Goal: Information Seeking & Learning: Compare options

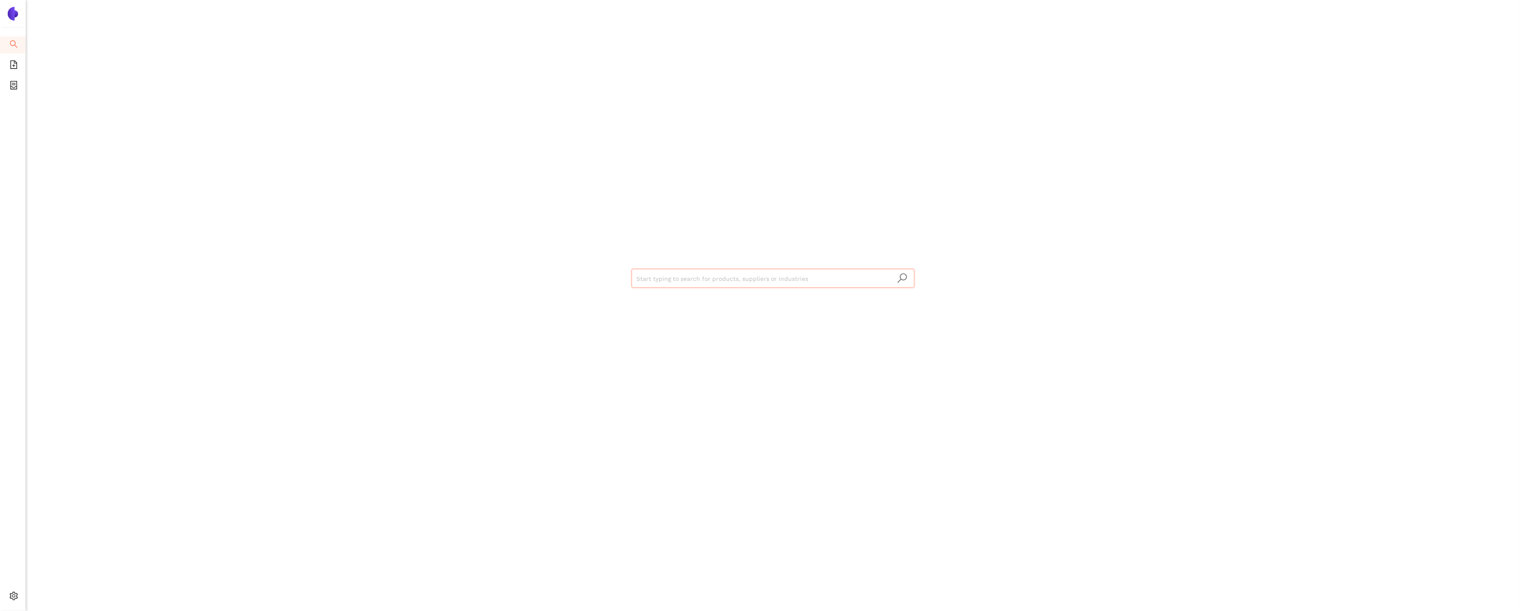
click at [745, 282] on input "search" at bounding box center [773, 278] width 272 height 19
click at [743, 305] on div "Show all 45 suppliers in this dataset" at bounding box center [772, 311] width 283 height 14
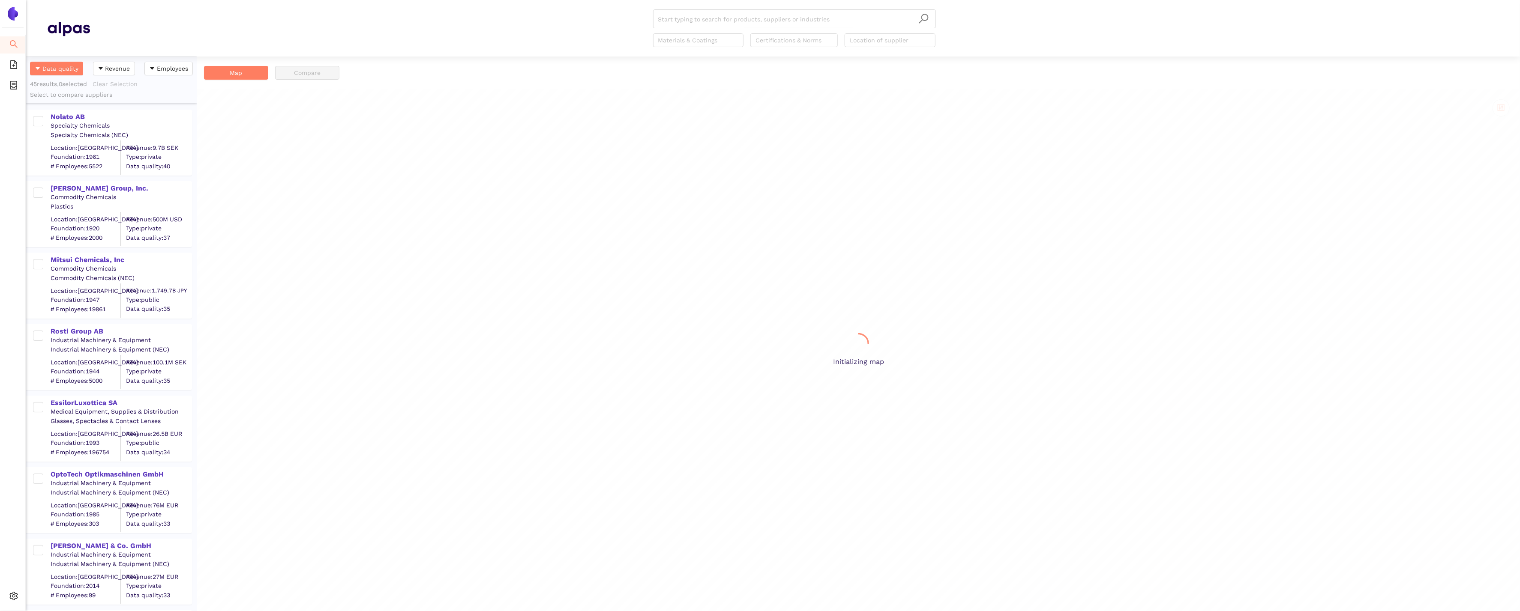
scroll to position [555, 171]
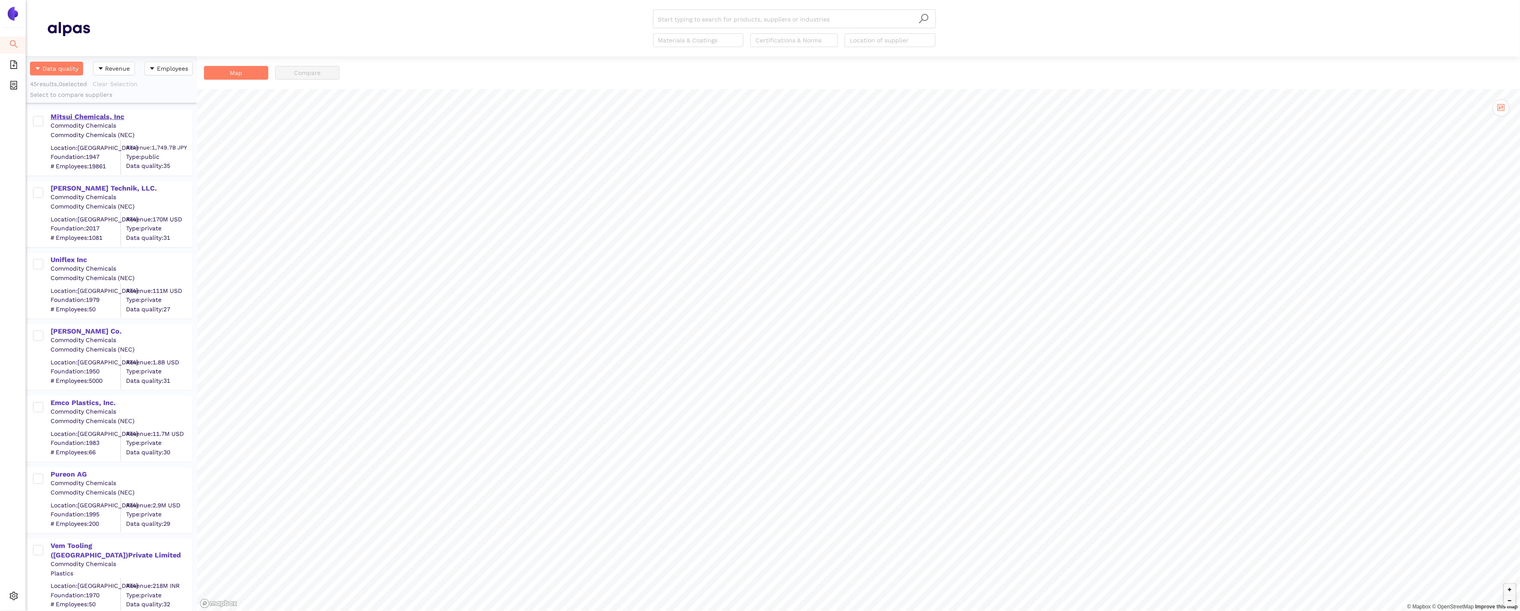
click at [98, 111] on div "Mitsui Chemicals, Inc" at bounding box center [121, 116] width 141 height 11
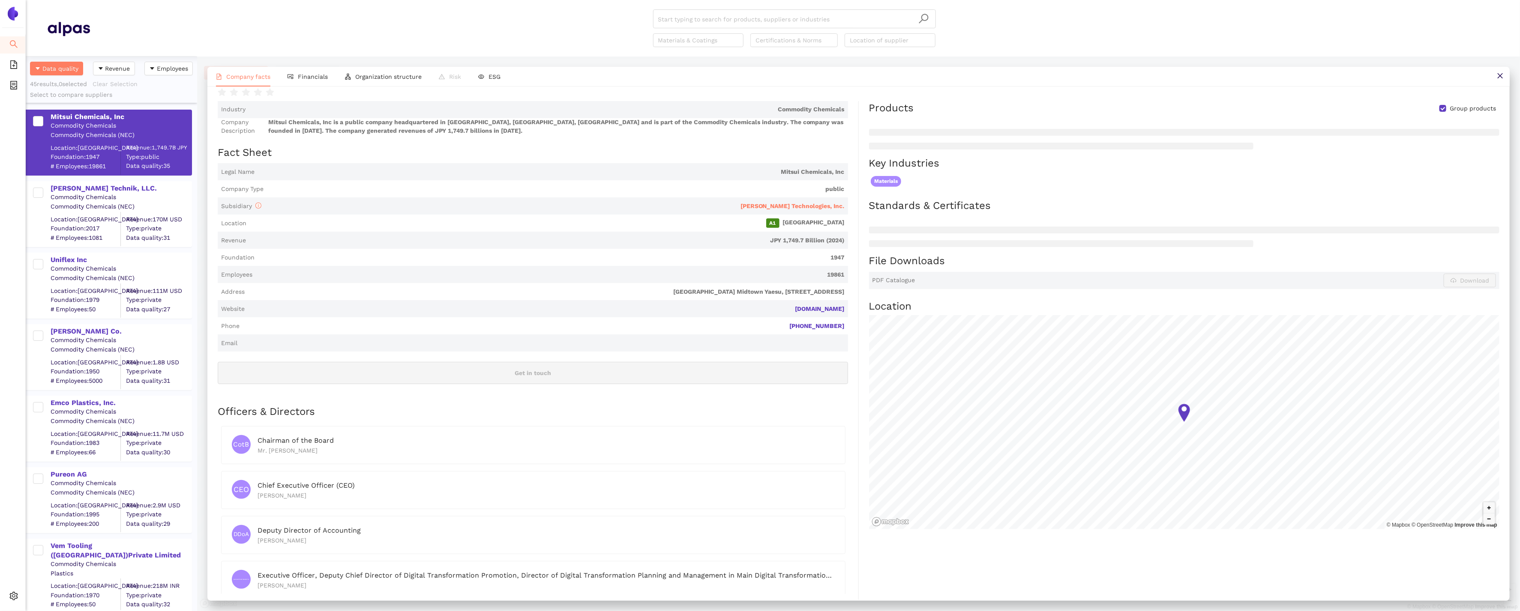
scroll to position [0, 0]
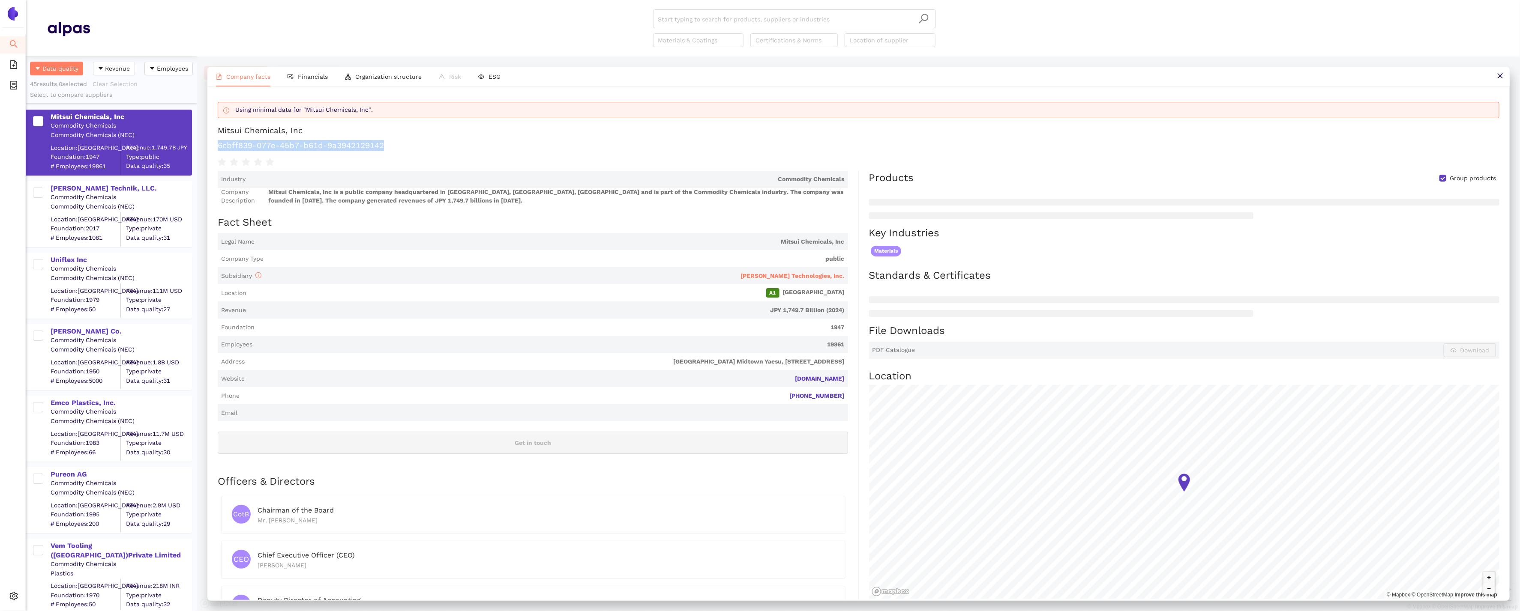
drag, startPoint x: 387, startPoint y: 148, endPoint x: 212, endPoint y: 152, distance: 174.8
click at [212, 152] on div "Using minimal data for "Mitsui Chemicals, Inc". Mitsui Chemicals, Inc 6cbff839-…" at bounding box center [858, 344] width 1302 height 514
copy h1 "6cbff839-077e-45b7-b61d-9a3942129142"
click at [290, 80] on li "Financials" at bounding box center [307, 77] width 57 height 20
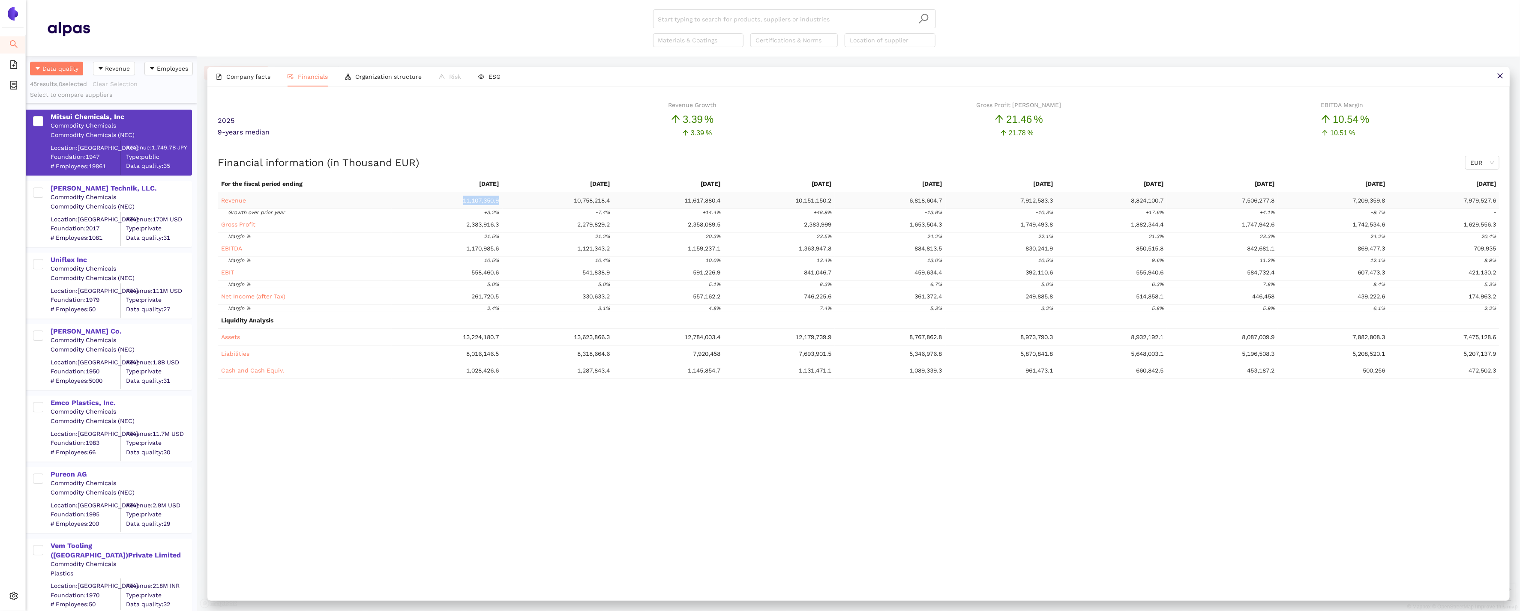
drag, startPoint x: 499, startPoint y: 202, endPoint x: 457, endPoint y: 201, distance: 41.6
click at [457, 201] on td "11,107,350.9" at bounding box center [447, 200] width 111 height 17
copy span "11,107,350.9"
click at [242, 72] on li "Company facts" at bounding box center [243, 77] width 72 height 20
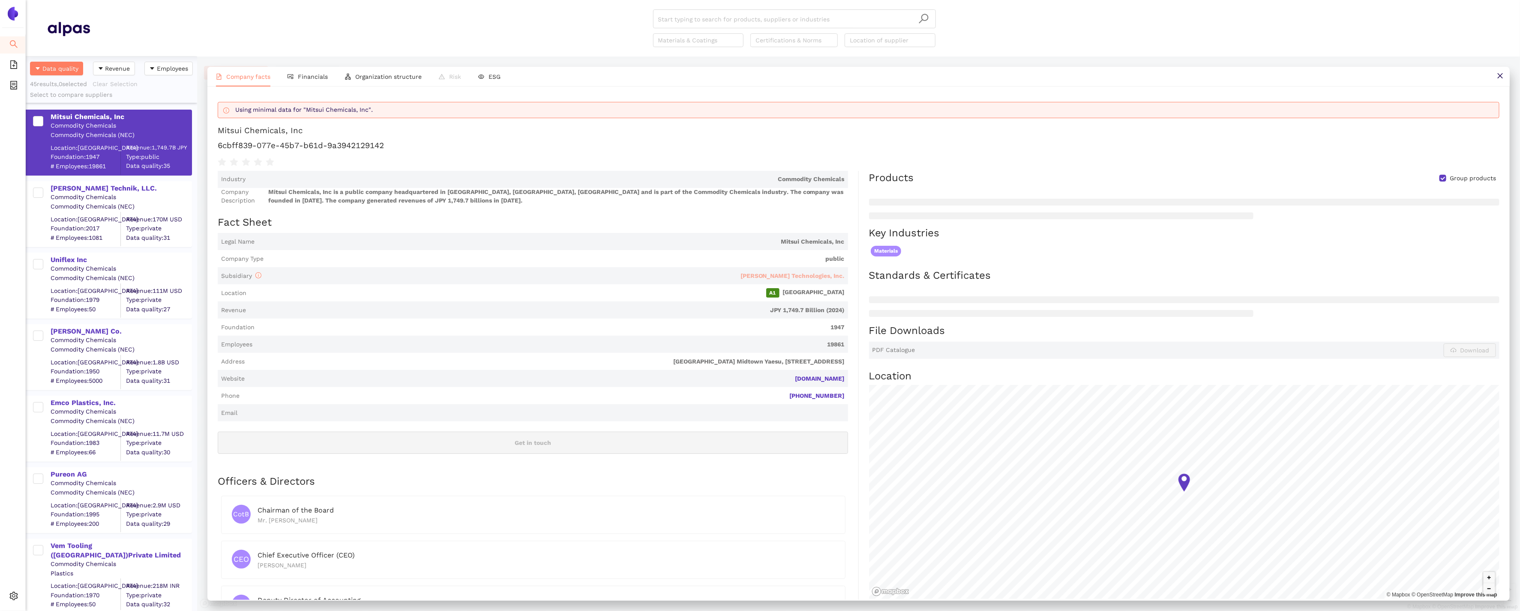
click at [837, 274] on span "Coburn Technologies, Inc." at bounding box center [792, 275] width 104 height 7
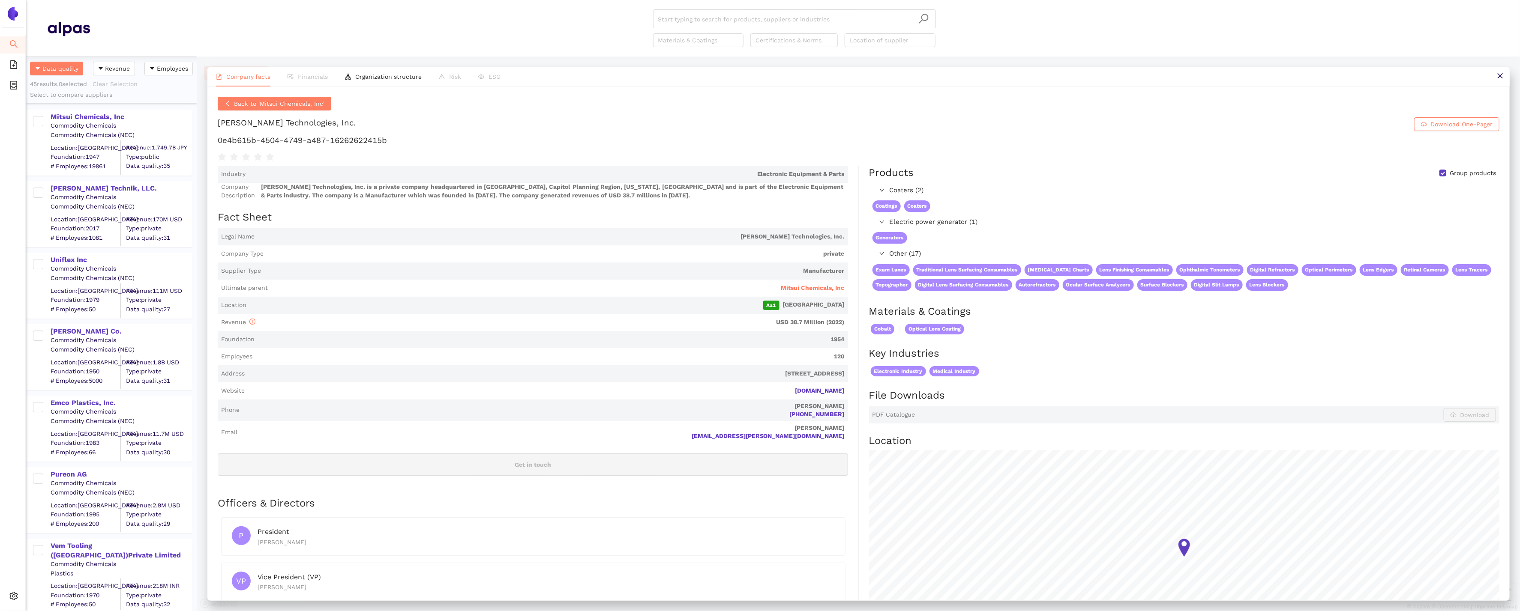
drag, startPoint x: 850, startPoint y: 395, endPoint x: 749, endPoint y: 392, distance: 101.2
click at [749, 392] on div "Industry Electronic Equipment & Parts Company Description Coburn Technologies, …" at bounding box center [538, 420] width 641 height 509
copy link "coburntechnologies.com"
click at [479, 397] on span "Website coburntechnologies.com" at bounding box center [533, 391] width 630 height 17
click at [66, 193] on div "Commodity Chemicals" at bounding box center [121, 197] width 141 height 9
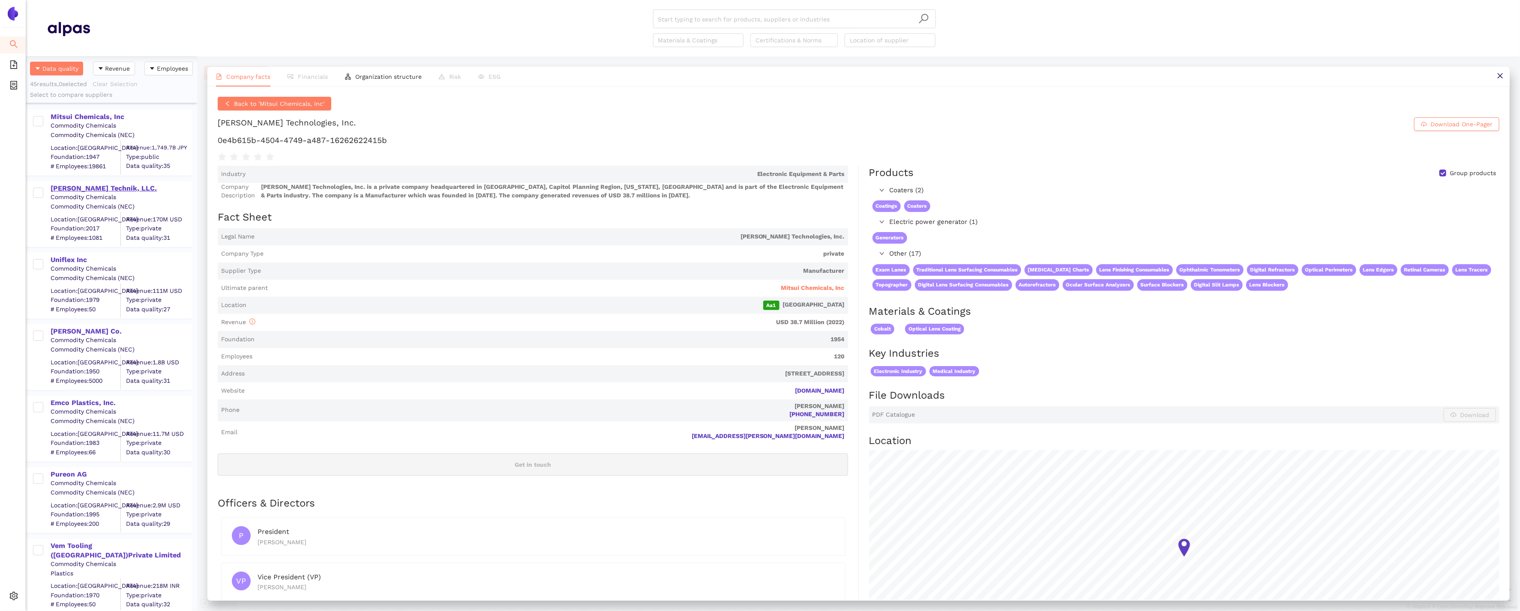
click at [63, 188] on div "Westfall Technik, LLC." at bounding box center [121, 188] width 141 height 9
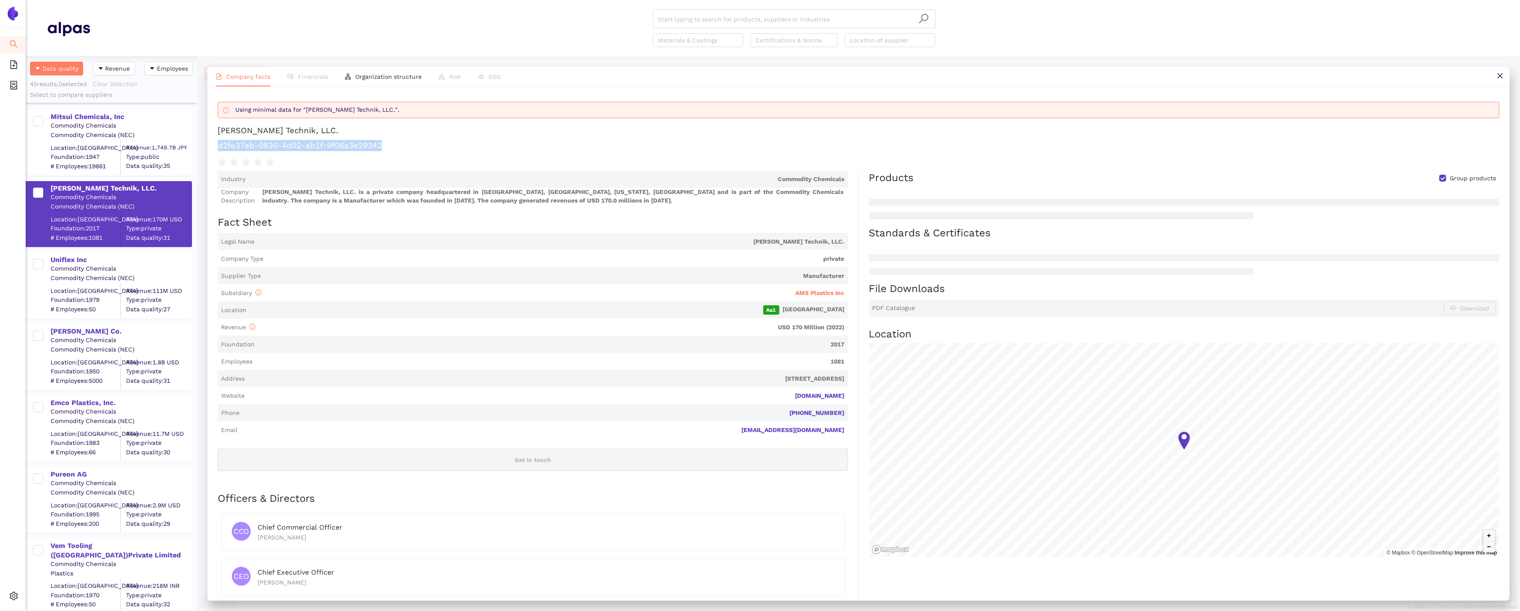
drag, startPoint x: 392, startPoint y: 148, endPoint x: 213, endPoint y: 148, distance: 179.9
click at [213, 148] on div "Using minimal data for "Westfall Technik, LLC.". Westfall Technik, LLC. d2fe37a…" at bounding box center [858, 344] width 1302 height 514
copy h1 "d2fe37ab-0836-4d02-ab1f-9f06a3e29342"
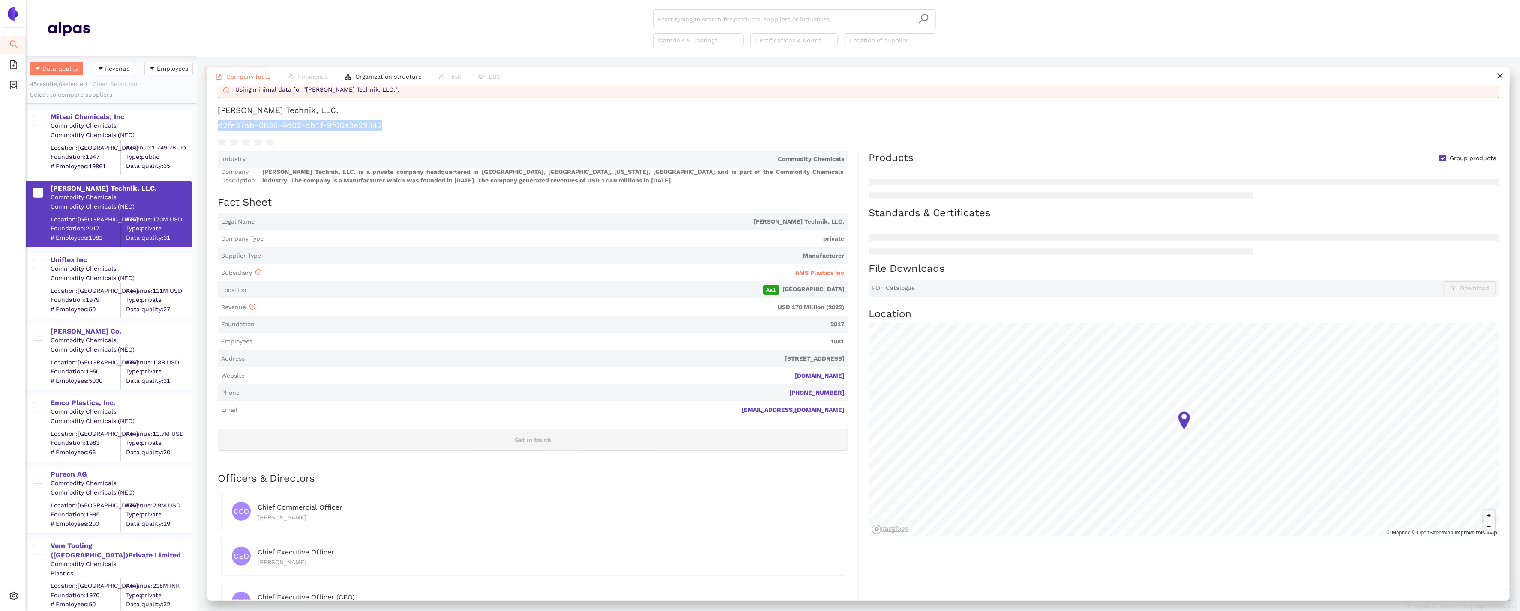
scroll to position [22, 0]
click at [829, 269] on span "AMS Plastics Inc" at bounding box center [820, 271] width 49 height 7
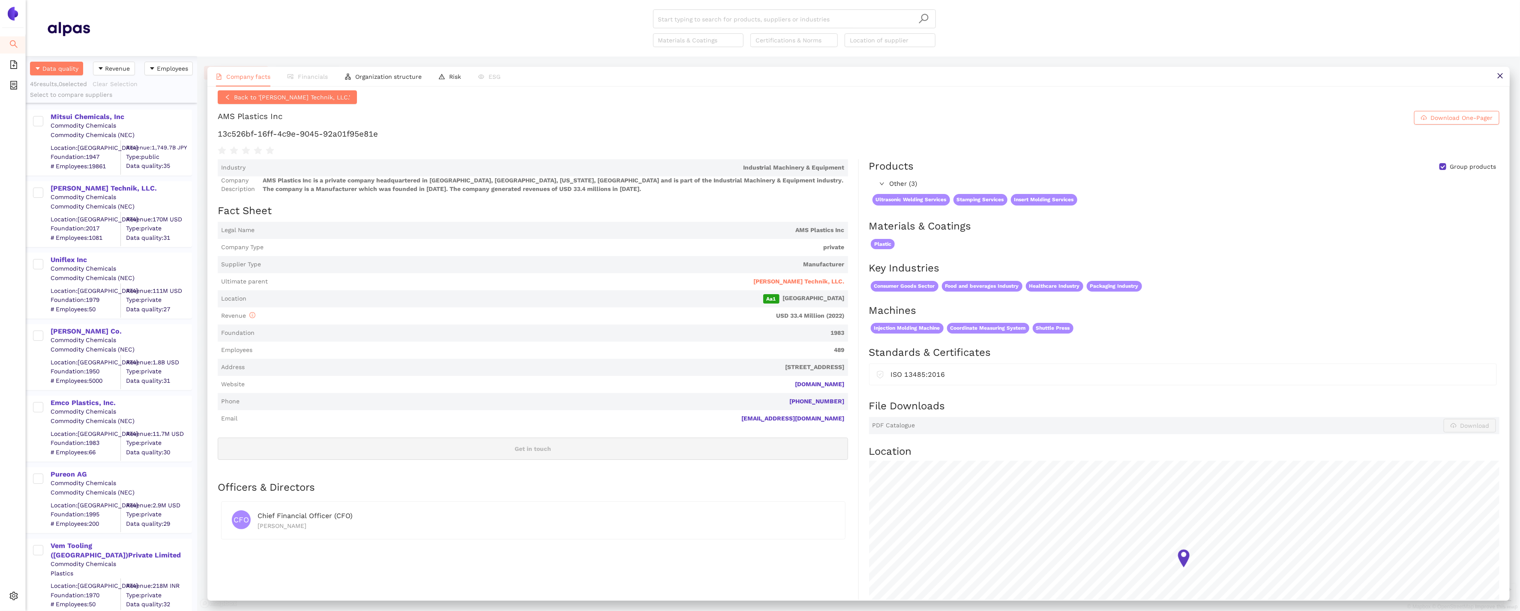
scroll to position [7, 0]
drag, startPoint x: 856, startPoint y: 384, endPoint x: 779, endPoint y: 385, distance: 77.6
click at [779, 385] on div "Industry Industrial Machinery & Equipment Company Description AMS Plastics Inc …" at bounding box center [538, 422] width 641 height 526
copy link "amsplastics.com"
click at [847, 381] on span "Website amsplastics.com" at bounding box center [533, 384] width 630 height 17
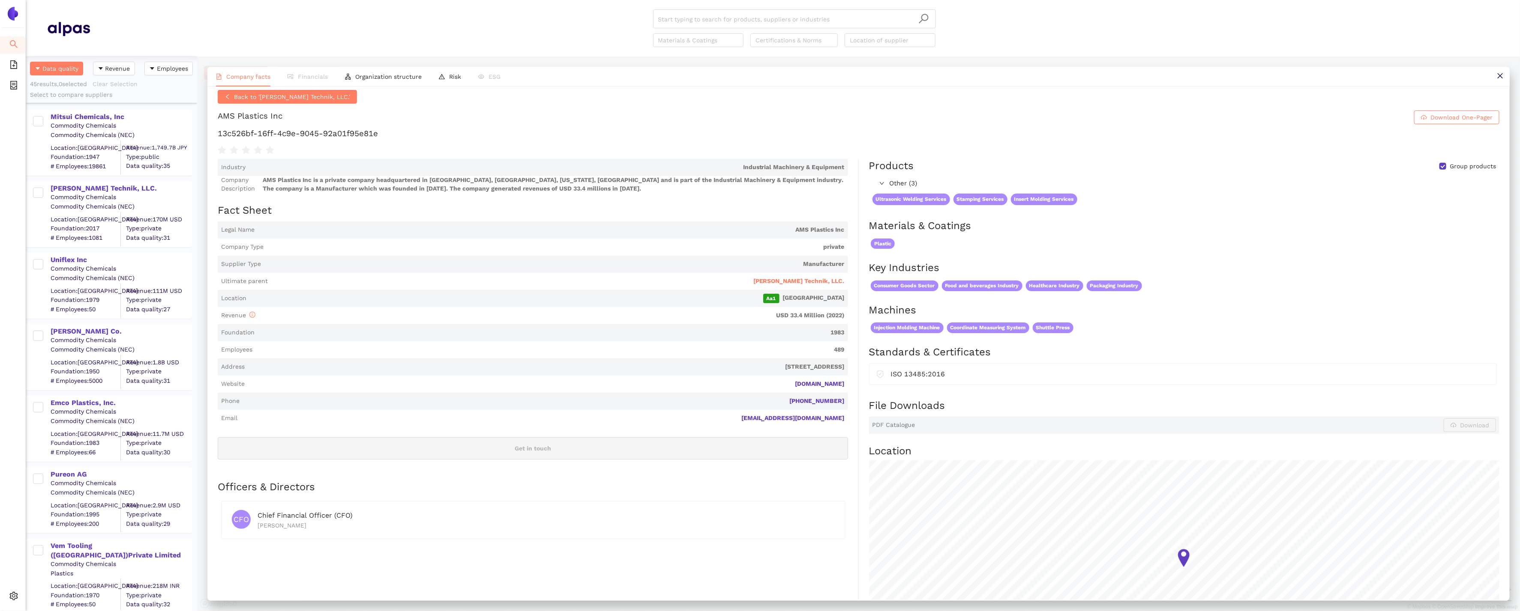
drag, startPoint x: 847, startPoint y: 383, endPoint x: 764, endPoint y: 383, distance: 82.3
click at [764, 383] on span "Website amsplastics.com" at bounding box center [533, 384] width 630 height 17
copy link "amsplastics.com"
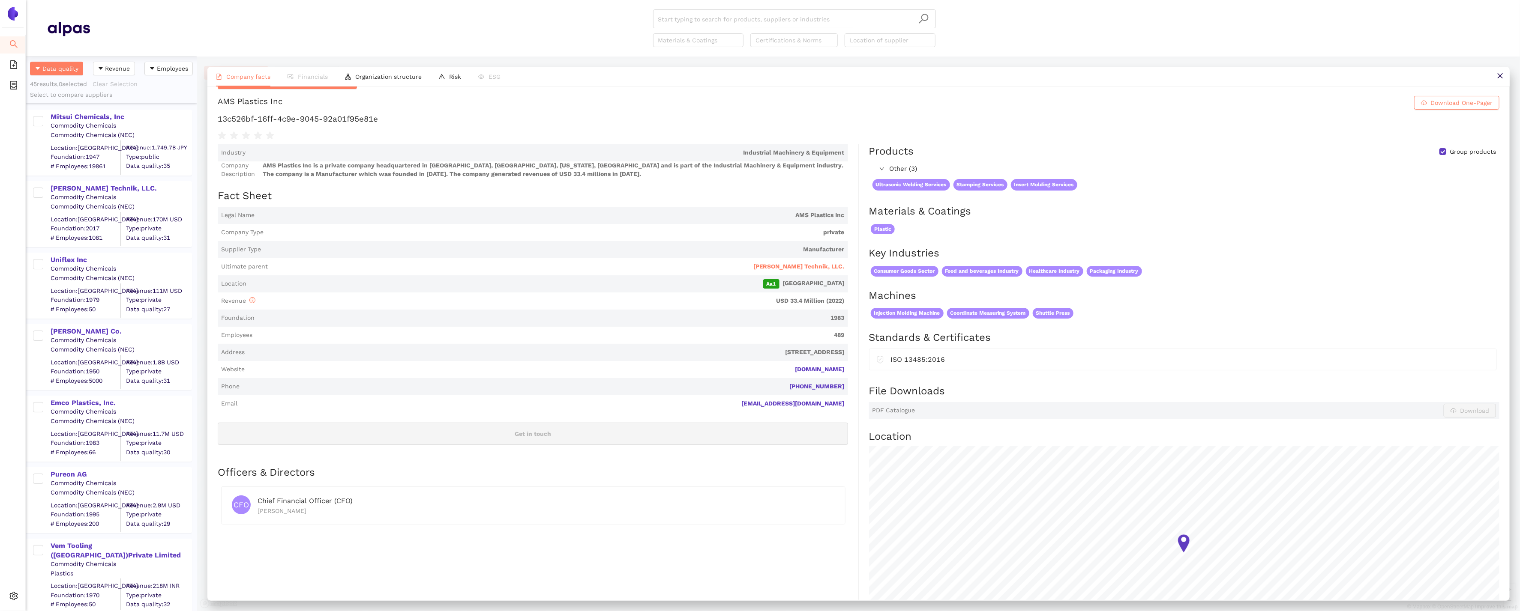
scroll to position [35, 0]
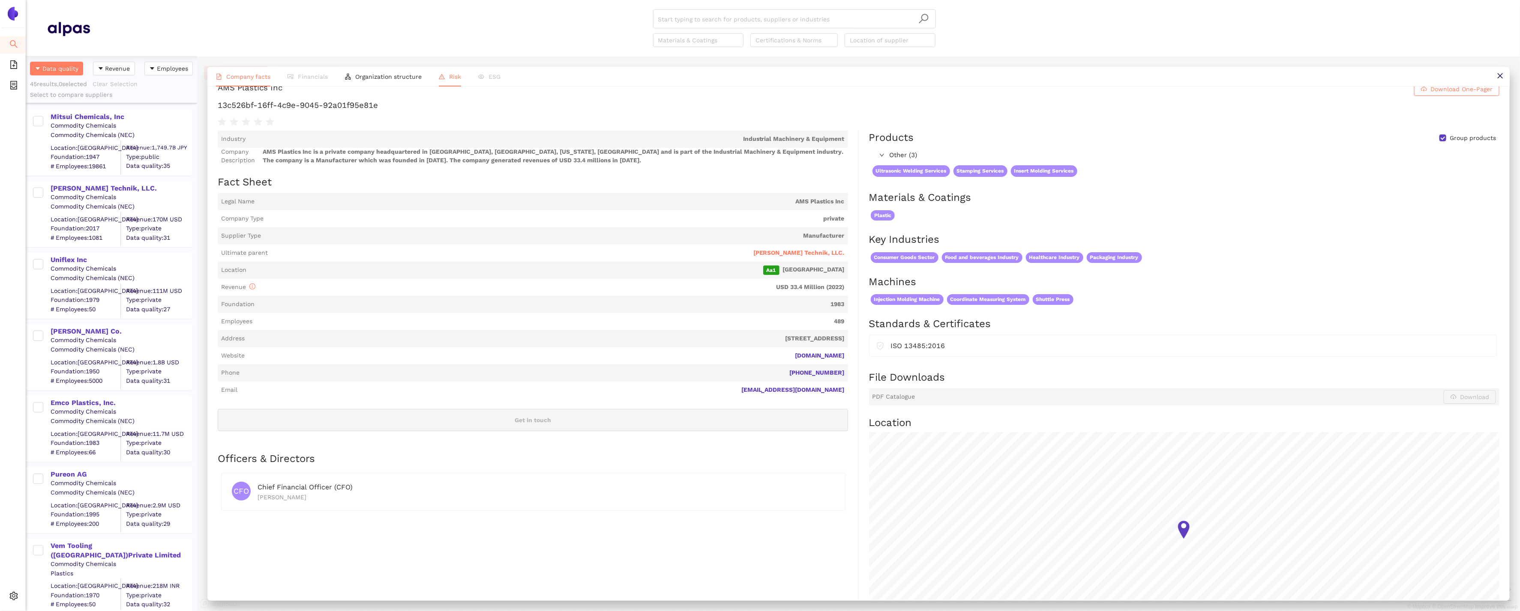
click at [450, 77] on span "Risk" at bounding box center [455, 76] width 12 height 7
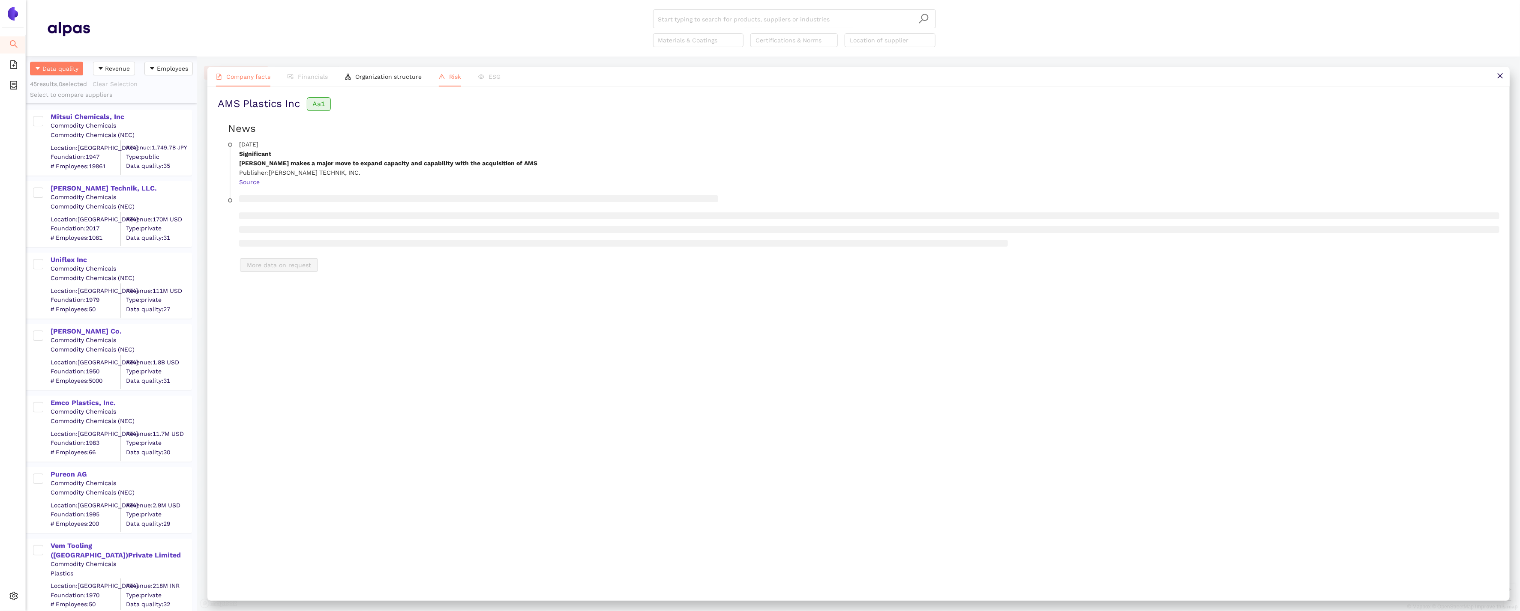
click at [245, 75] on span "Company facts" at bounding box center [248, 76] width 44 height 7
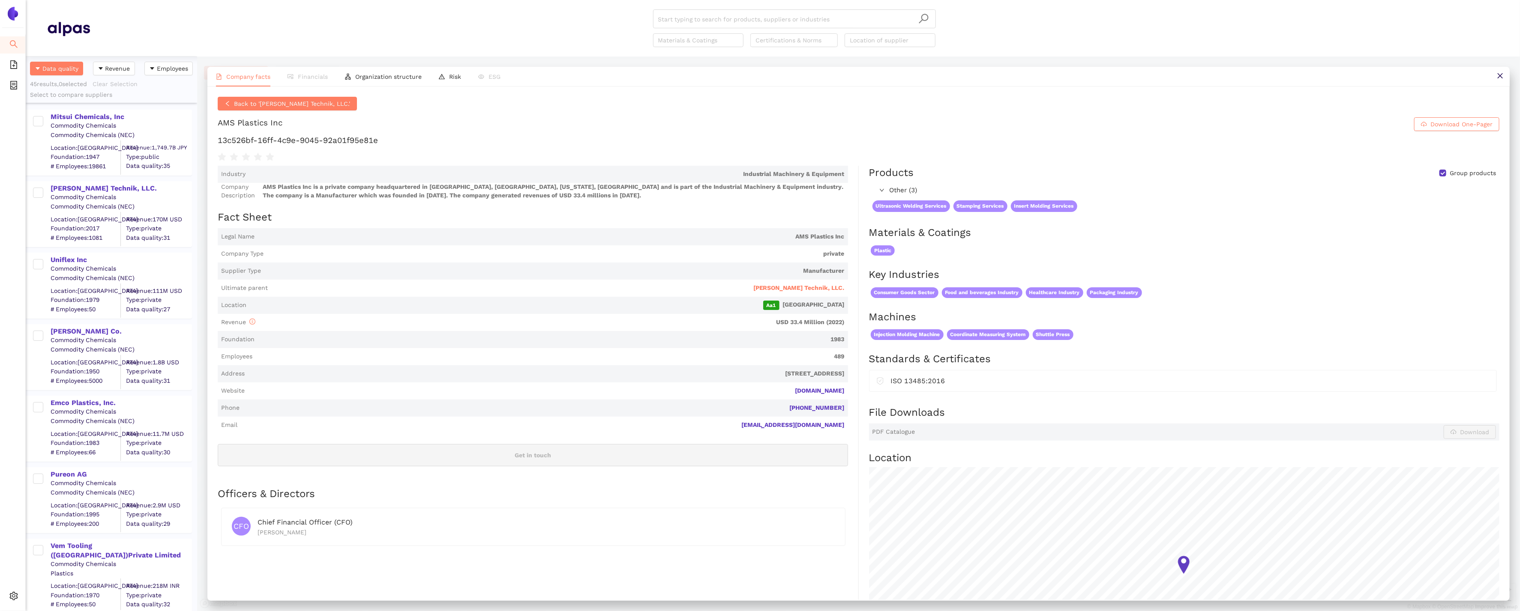
click at [411, 237] on span "AMS Plastics Inc" at bounding box center [551, 237] width 587 height 9
click at [63, 262] on div "Uniflex Inc" at bounding box center [121, 259] width 141 height 9
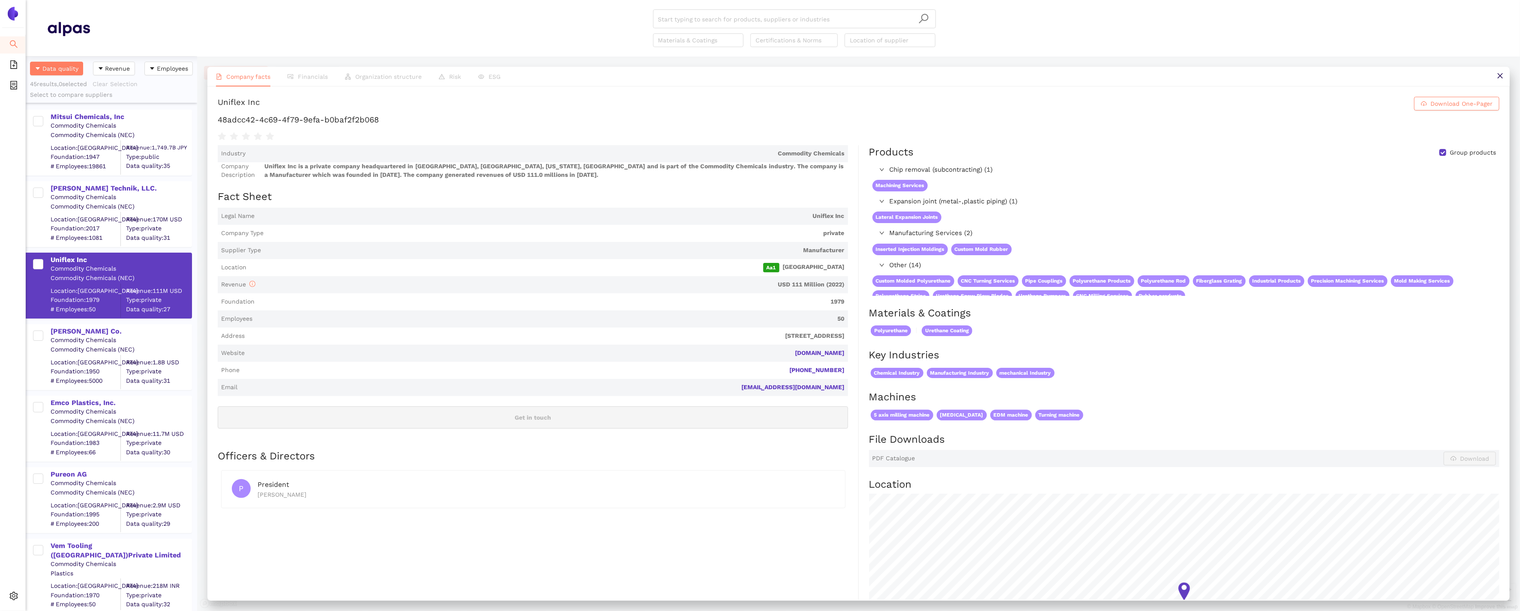
drag, startPoint x: 848, startPoint y: 353, endPoint x: 769, endPoint y: 352, distance: 78.4
click at [769, 352] on div "Industry Commodity Chemicals Company Description Uniflex Inc is a private compa…" at bounding box center [538, 431] width 641 height 573
copy link "uniflexinc.com"
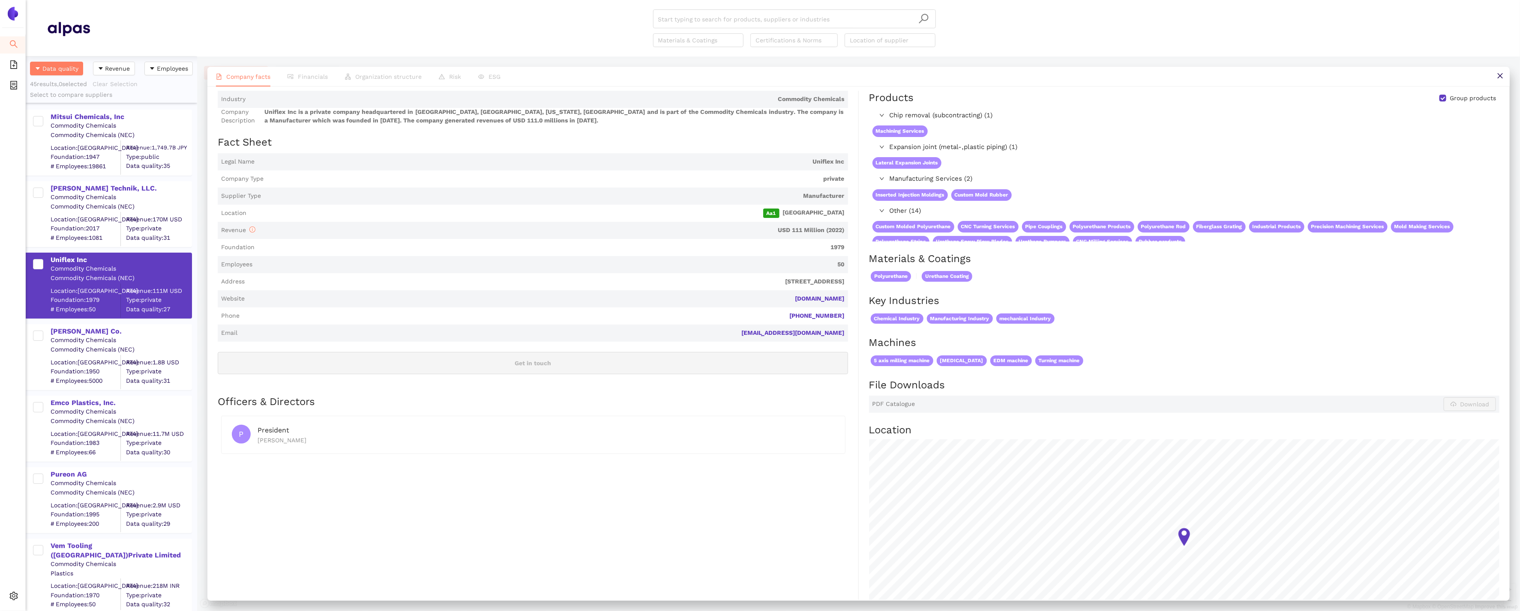
scroll to position [0, 0]
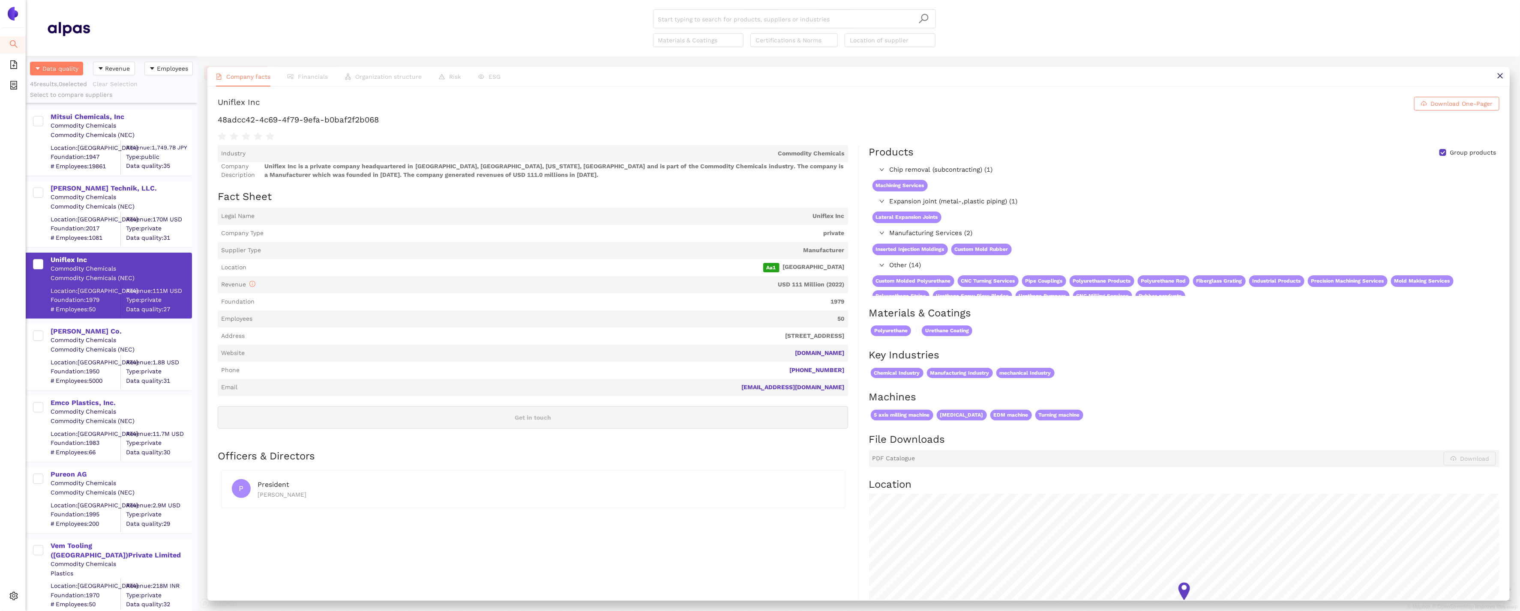
click at [77, 337] on div "Commodity Chemicals" at bounding box center [121, 340] width 141 height 9
click at [78, 335] on div "Carpenter Co." at bounding box center [121, 331] width 141 height 9
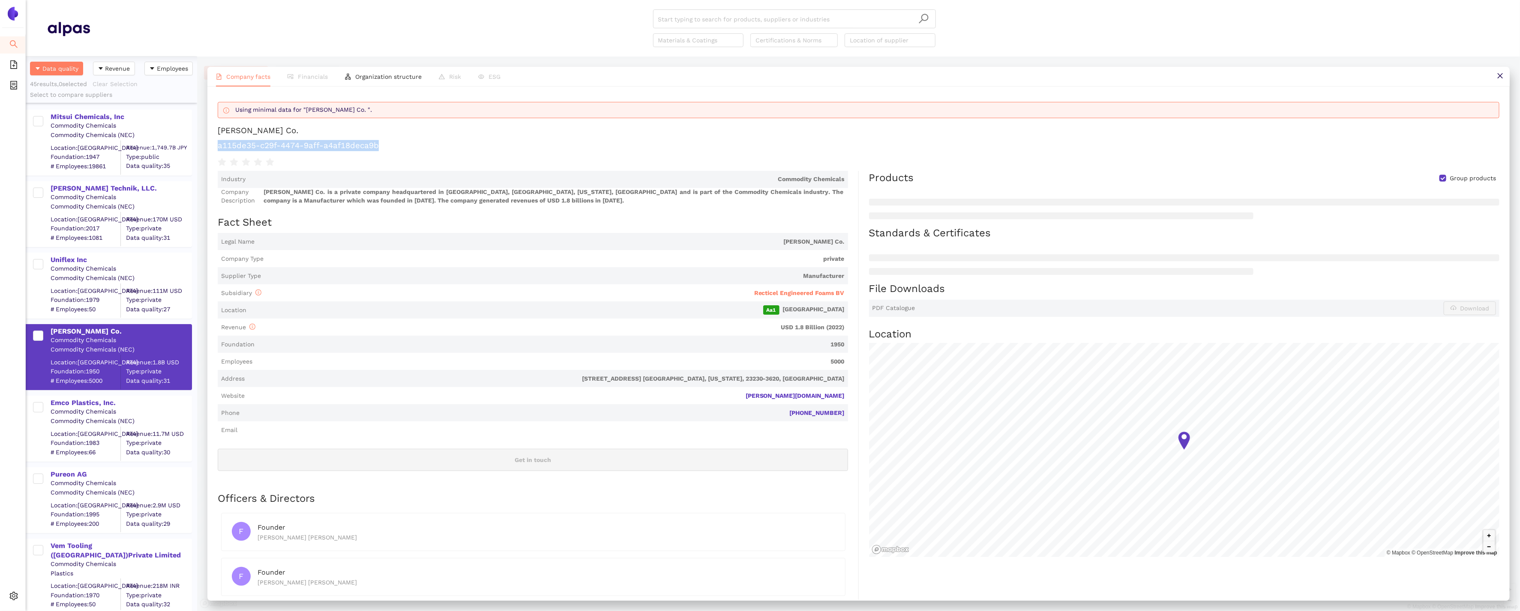
drag, startPoint x: 431, startPoint y: 146, endPoint x: 216, endPoint y: 147, distance: 215.9
click at [216, 147] on div "Using minimal data for "Carpenter Co. ". Carpenter Co. a115de35-c29f-4474-9aff-…" at bounding box center [858, 344] width 1302 height 514
copy h1 "a115de35-c29f-4474-9aff-a4af18deca9b"
click at [0, 0] on link "carpenter.com" at bounding box center [0, 0] width 0 height 0
click at [384, 443] on div "Legal Name Carpenter Co. Company Type private Supplier Type Manufacturer Subsid…" at bounding box center [533, 357] width 630 height 248
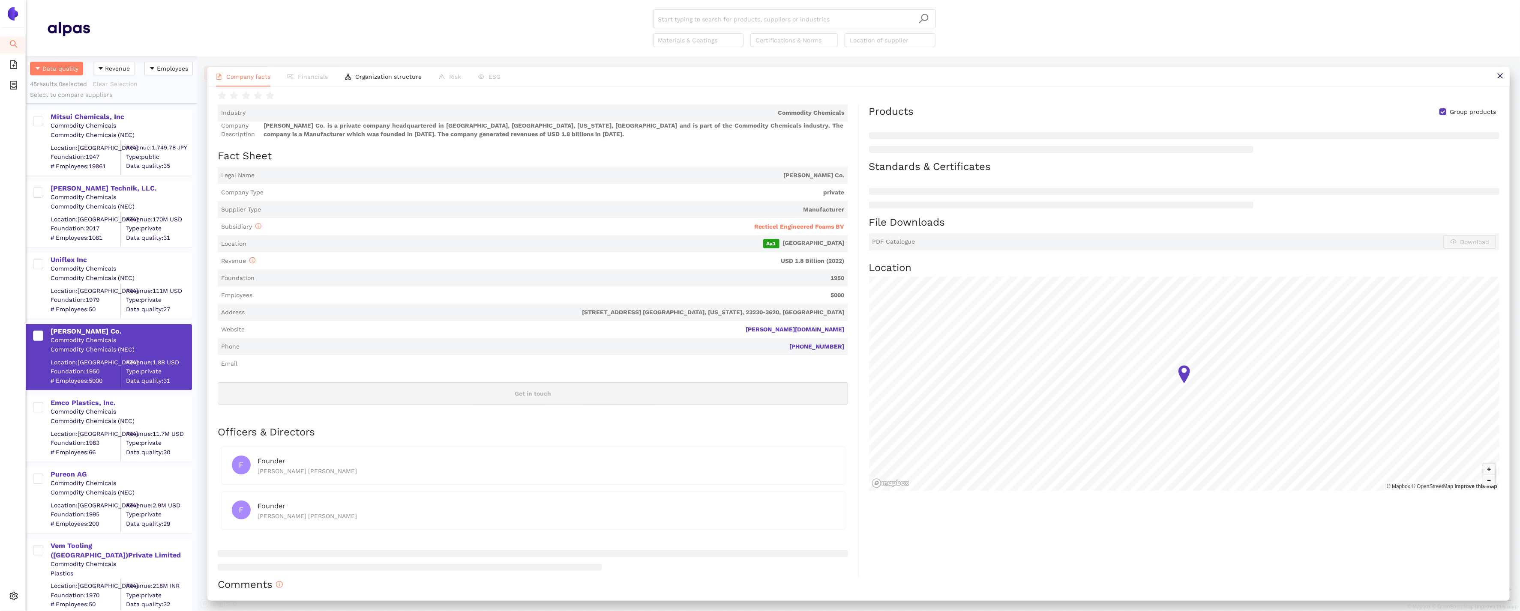
scroll to position [65, 0]
click at [96, 405] on div "Emco Plastics, Inc." at bounding box center [121, 402] width 141 height 9
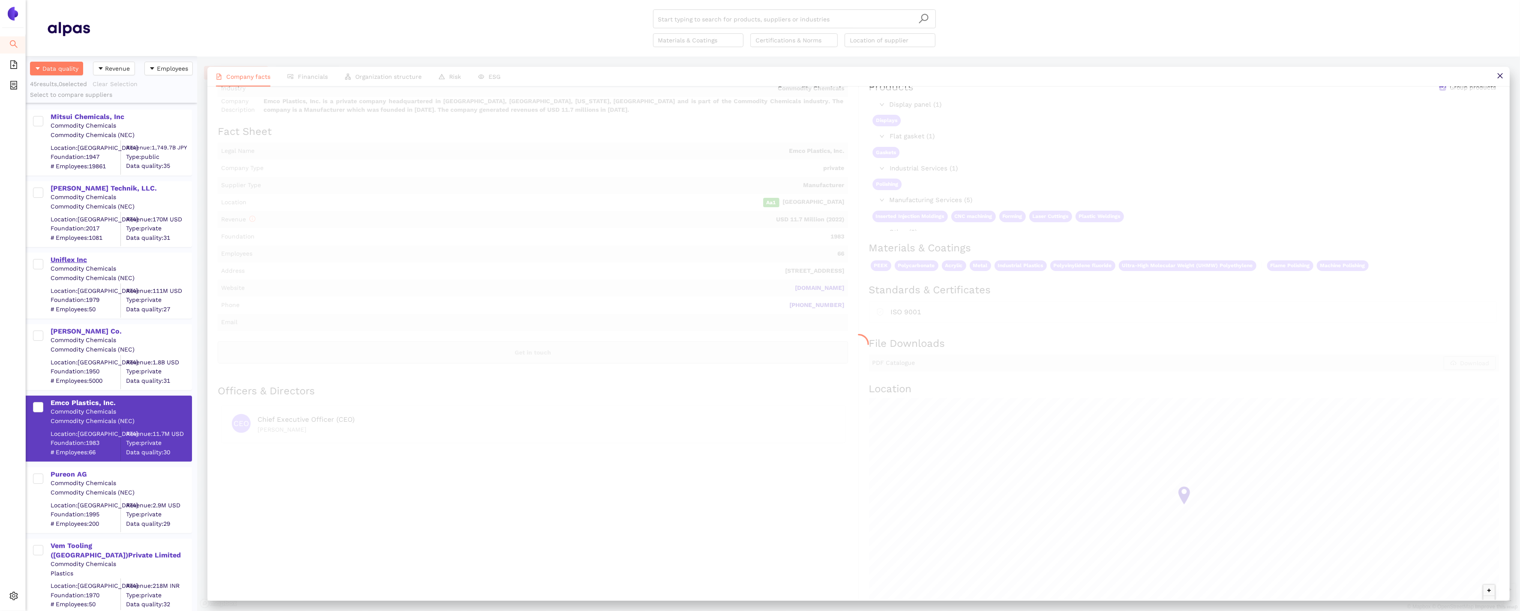
scroll to position [0, 0]
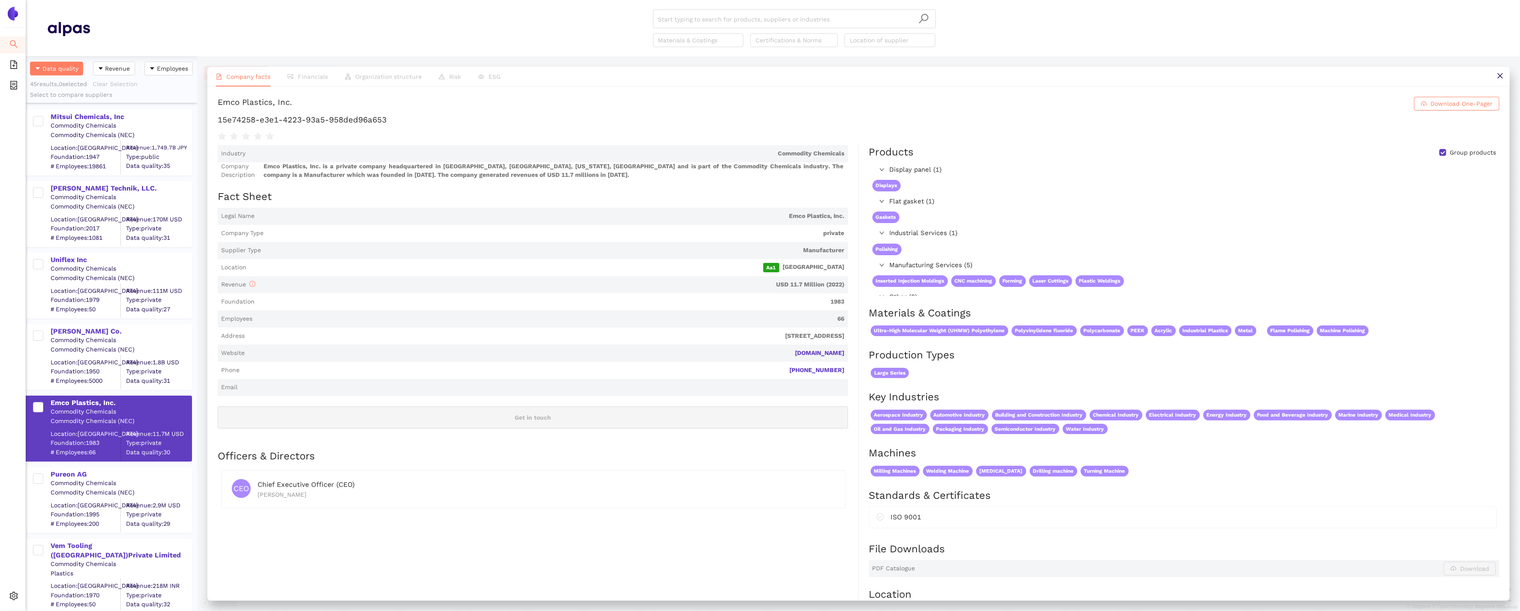
click at [381, 125] on h1 "15e74258-e3e1-4223-93a5-958ded96a653" at bounding box center [858, 119] width 1281 height 11
drag, startPoint x: 399, startPoint y: 124, endPoint x: 218, endPoint y: 122, distance: 181.2
click at [218, 122] on h1 "15e74258-e3e1-4223-93a5-958ded96a653" at bounding box center [858, 119] width 1281 height 11
copy h1 "15e74258-e3e1-4223-93a5-958ded96a653"
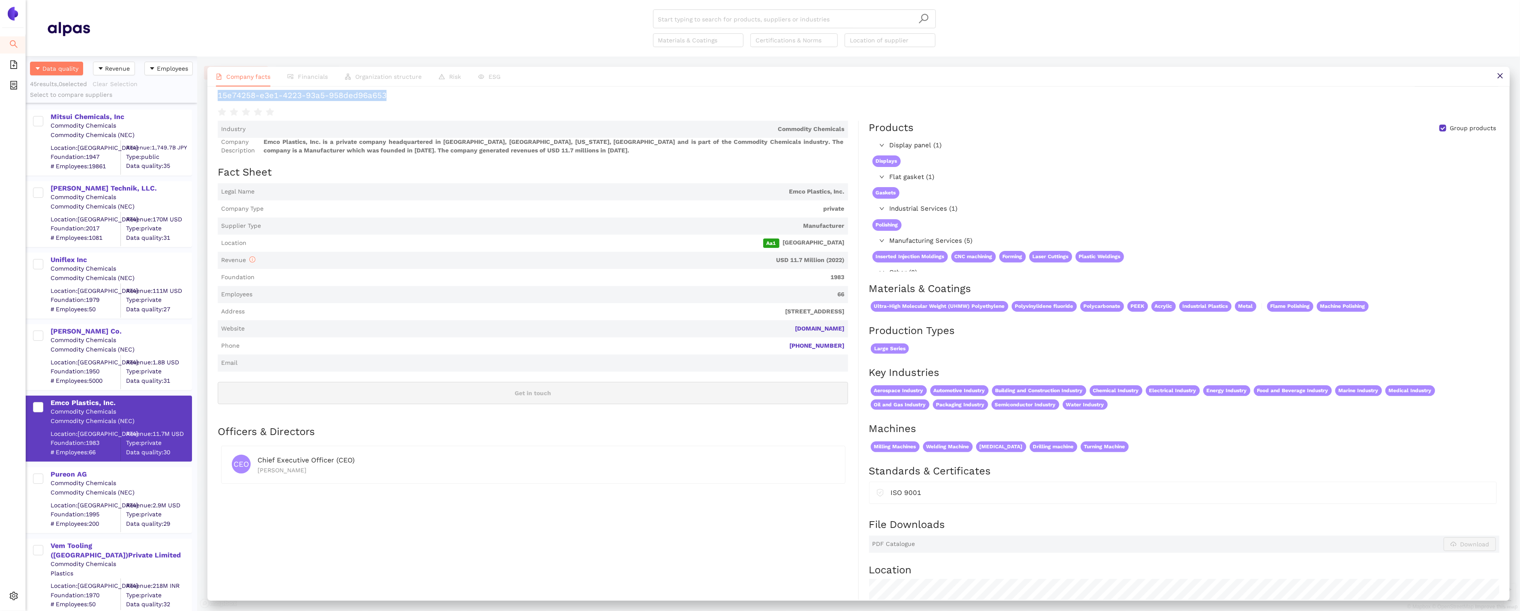
scroll to position [23, 0]
drag, startPoint x: 850, startPoint y: 331, endPoint x: 778, endPoint y: 330, distance: 71.1
click at [778, 330] on div "Industry Commodity Chemicals Company Description Emco Plastics, Inc. is a priva…" at bounding box center [538, 464] width 641 height 683
copy link "emcoplastics.com"
click at [85, 333] on div "Carpenter Co." at bounding box center [121, 331] width 141 height 9
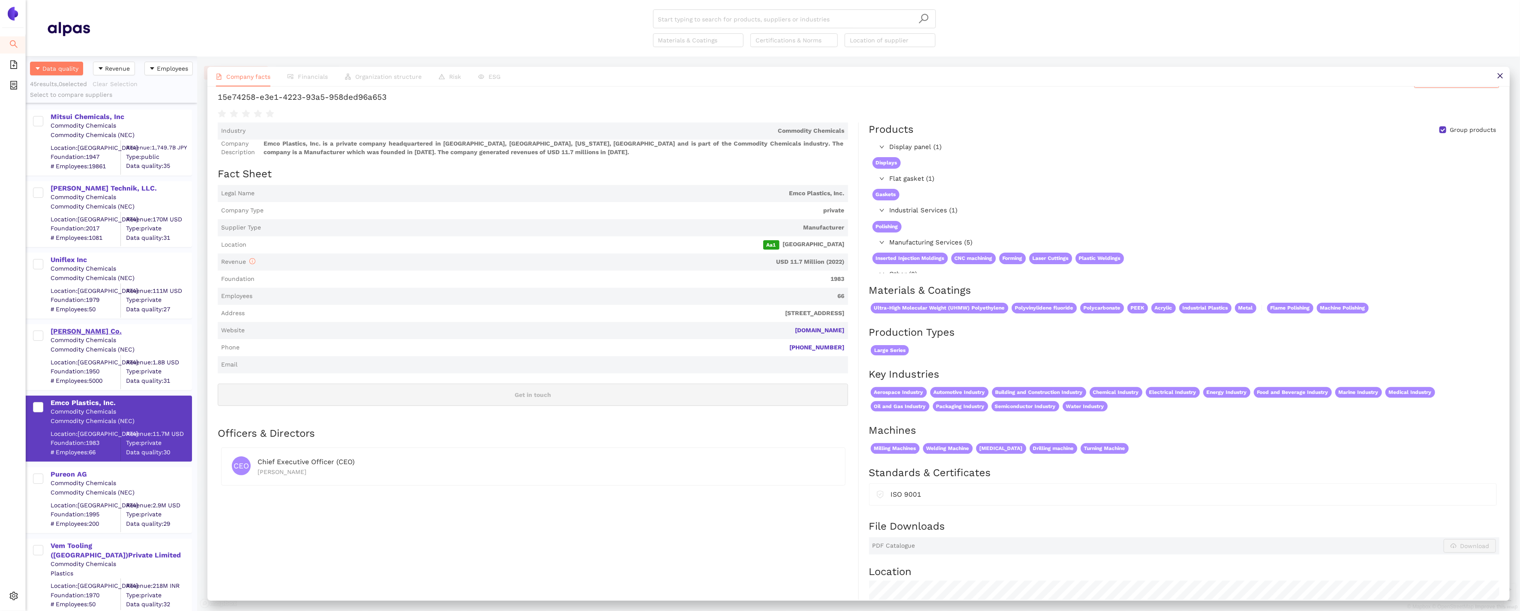
scroll to position [0, 0]
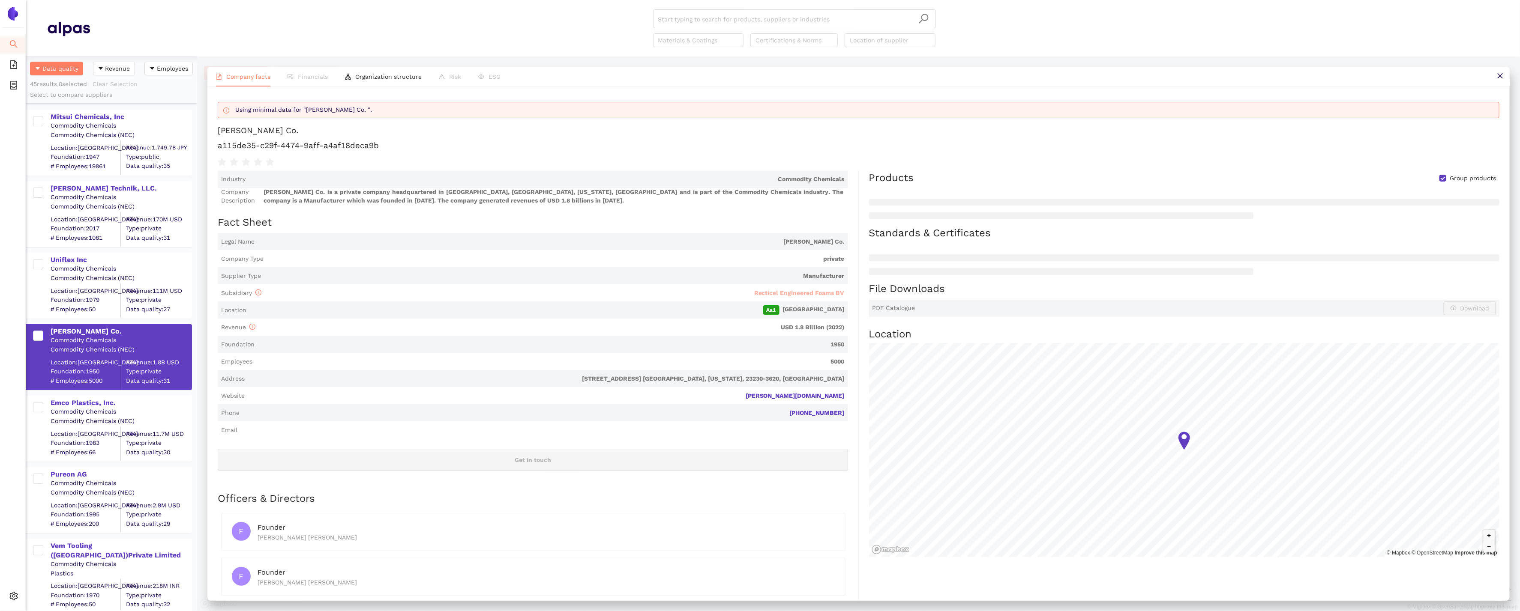
click at [783, 293] on span "Recticel Engineered Foams BV" at bounding box center [799, 293] width 90 height 7
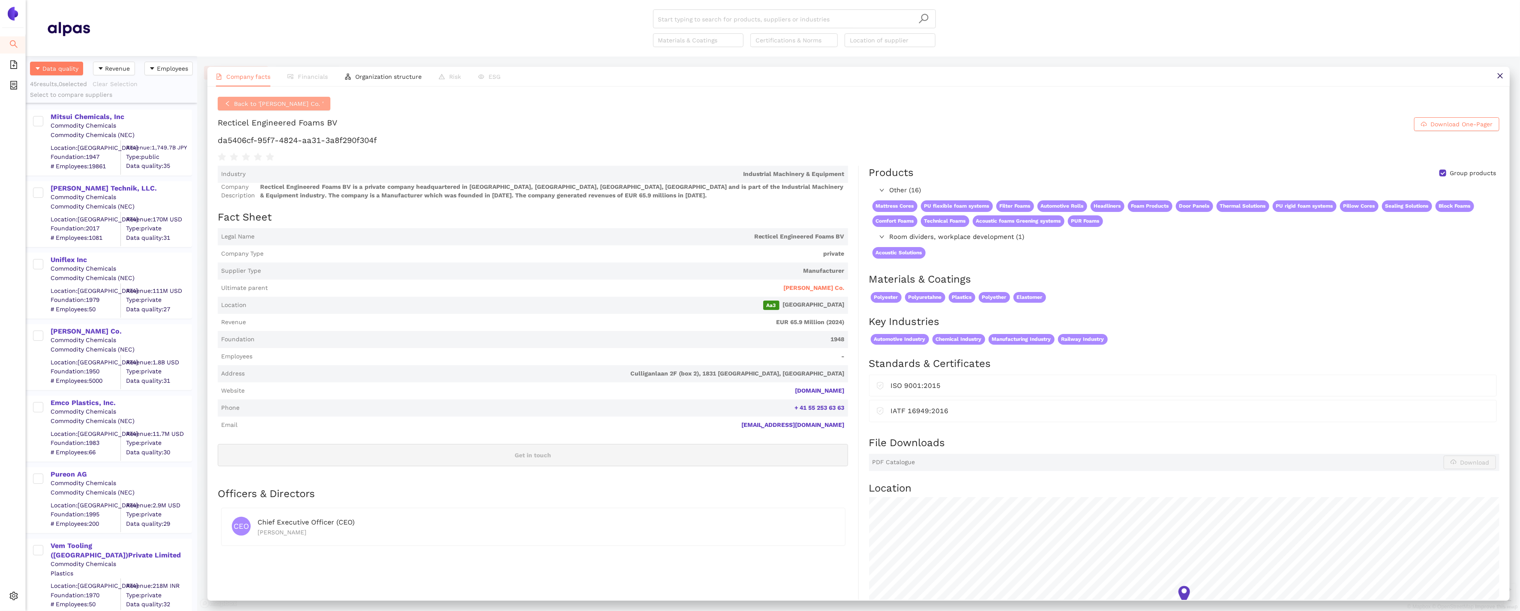
click at [245, 109] on button "Back to 'Carpenter Co. '" at bounding box center [274, 104] width 113 height 14
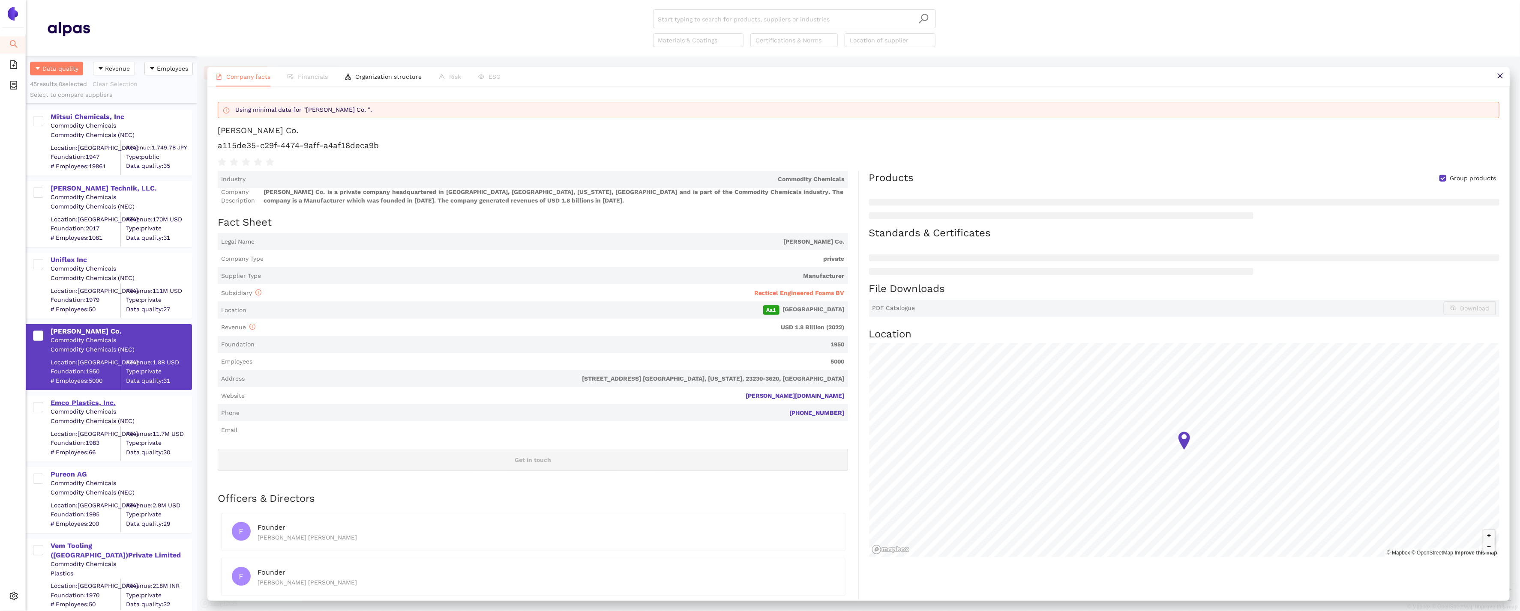
click at [75, 404] on div "Emco Plastics, Inc." at bounding box center [121, 402] width 141 height 9
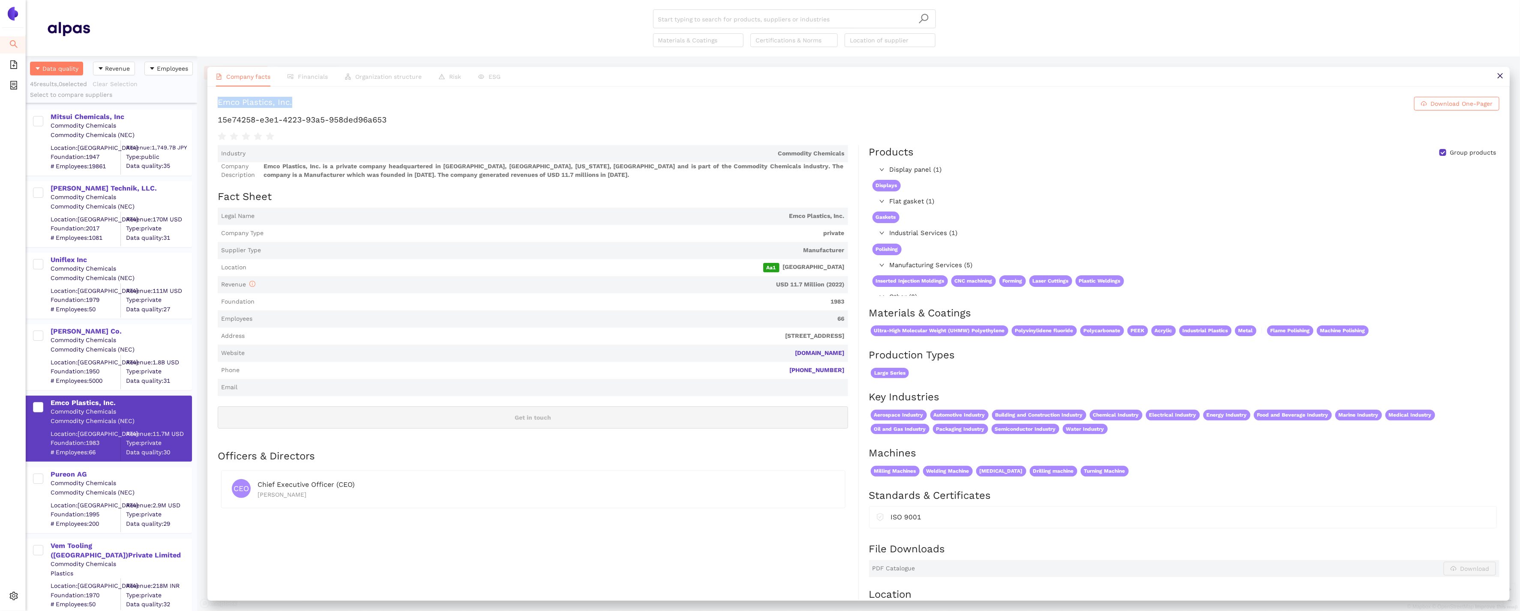
drag, startPoint x: 289, startPoint y: 103, endPoint x: 218, endPoint y: 106, distance: 71.2
click at [218, 106] on h1 "Emco Plastics, Inc. Download One-Pager" at bounding box center [858, 104] width 1281 height 14
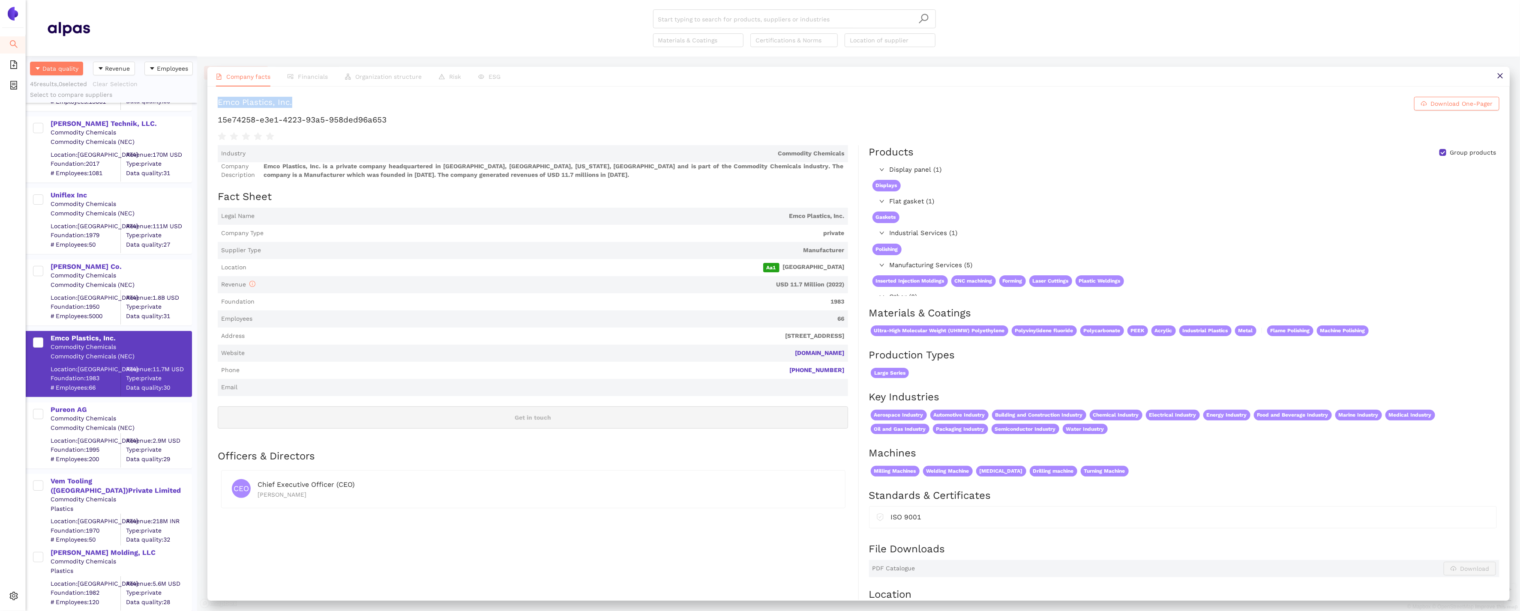
scroll to position [73, 0]
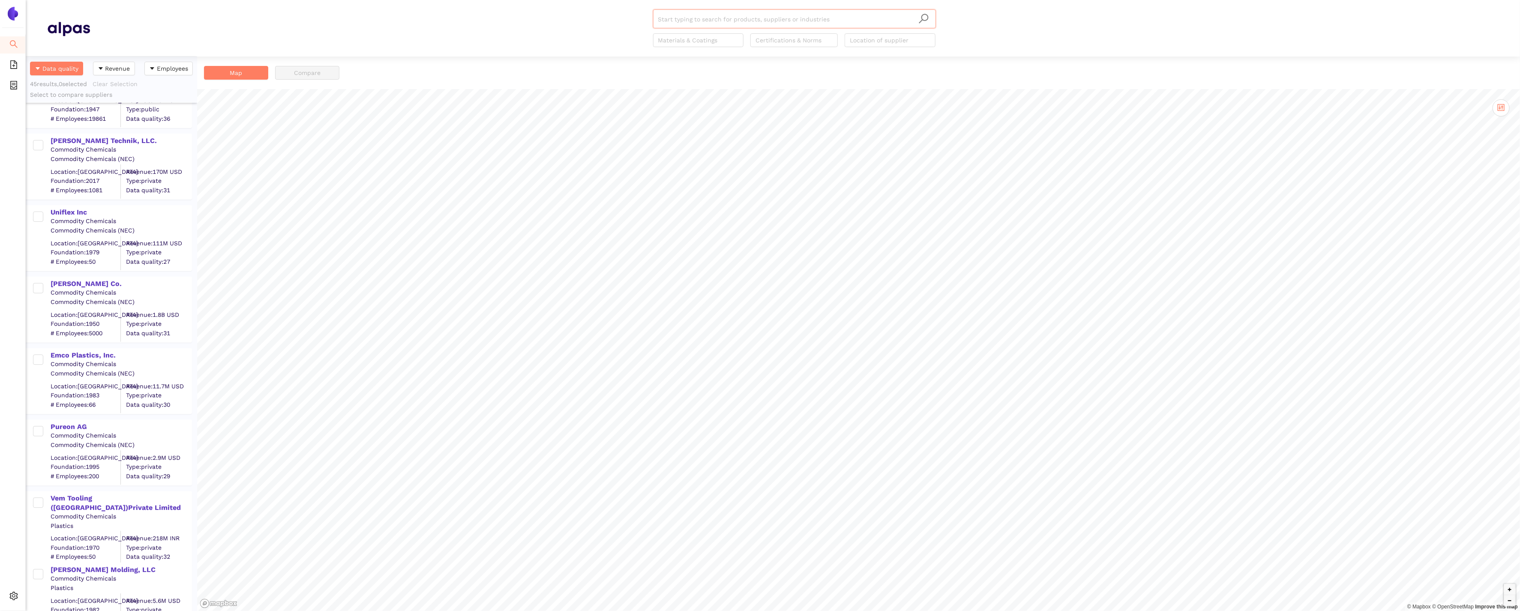
scroll to position [51, 0]
click at [102, 348] on div "Emco Plastics, Inc." at bounding box center [121, 352] width 141 height 9
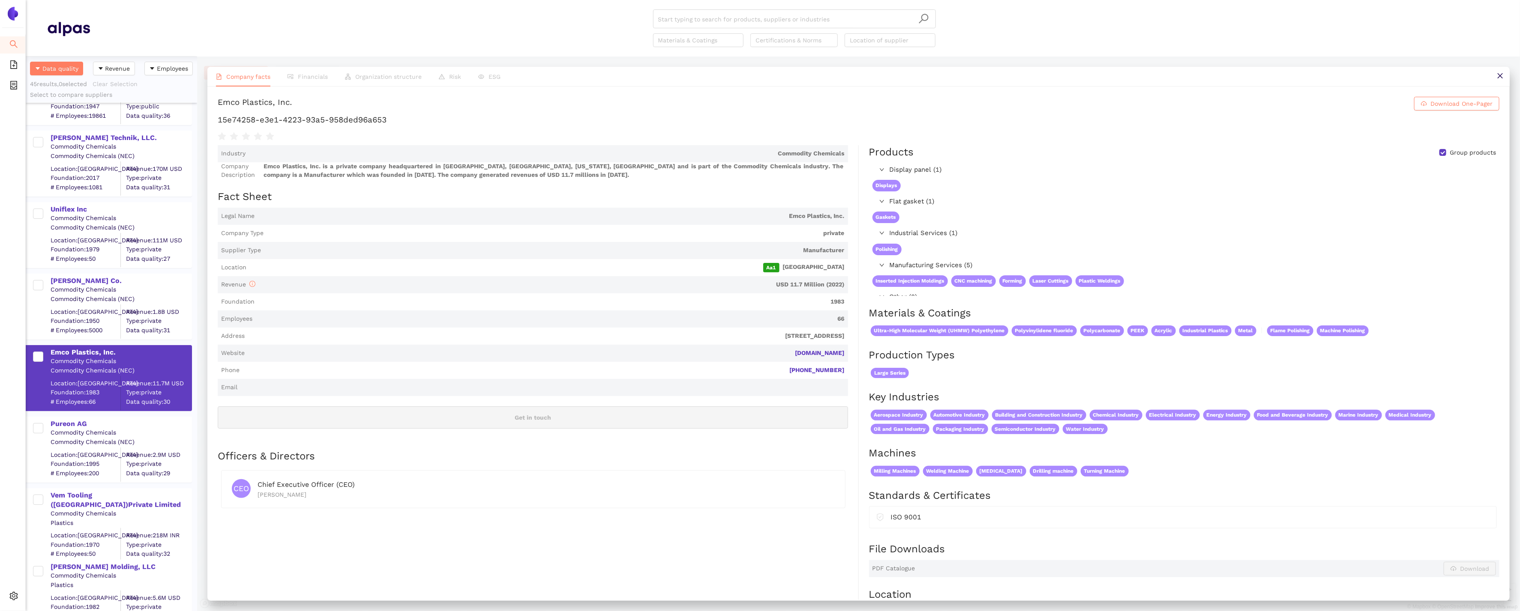
click at [410, 109] on h1 "Emco Plastics, Inc. Download One-Pager" at bounding box center [858, 104] width 1281 height 14
drag, startPoint x: 410, startPoint y: 124, endPoint x: 201, endPoint y: 124, distance: 208.6
click at [201, 124] on div "Company facts Financials Organization structure Risk ESG Emco Plastics, Inc. Do…" at bounding box center [858, 334] width 1323 height 555
copy h1 "15e74258-e3e1-4223-93a5-958ded96a653"
click at [62, 421] on div "Pureon AG" at bounding box center [121, 423] width 141 height 9
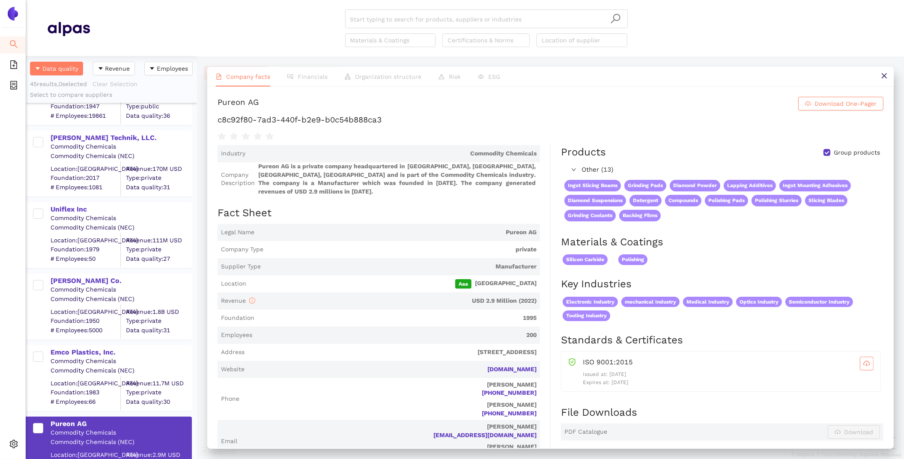
scroll to position [403, 171]
